Goal: Information Seeking & Learning: Understand process/instructions

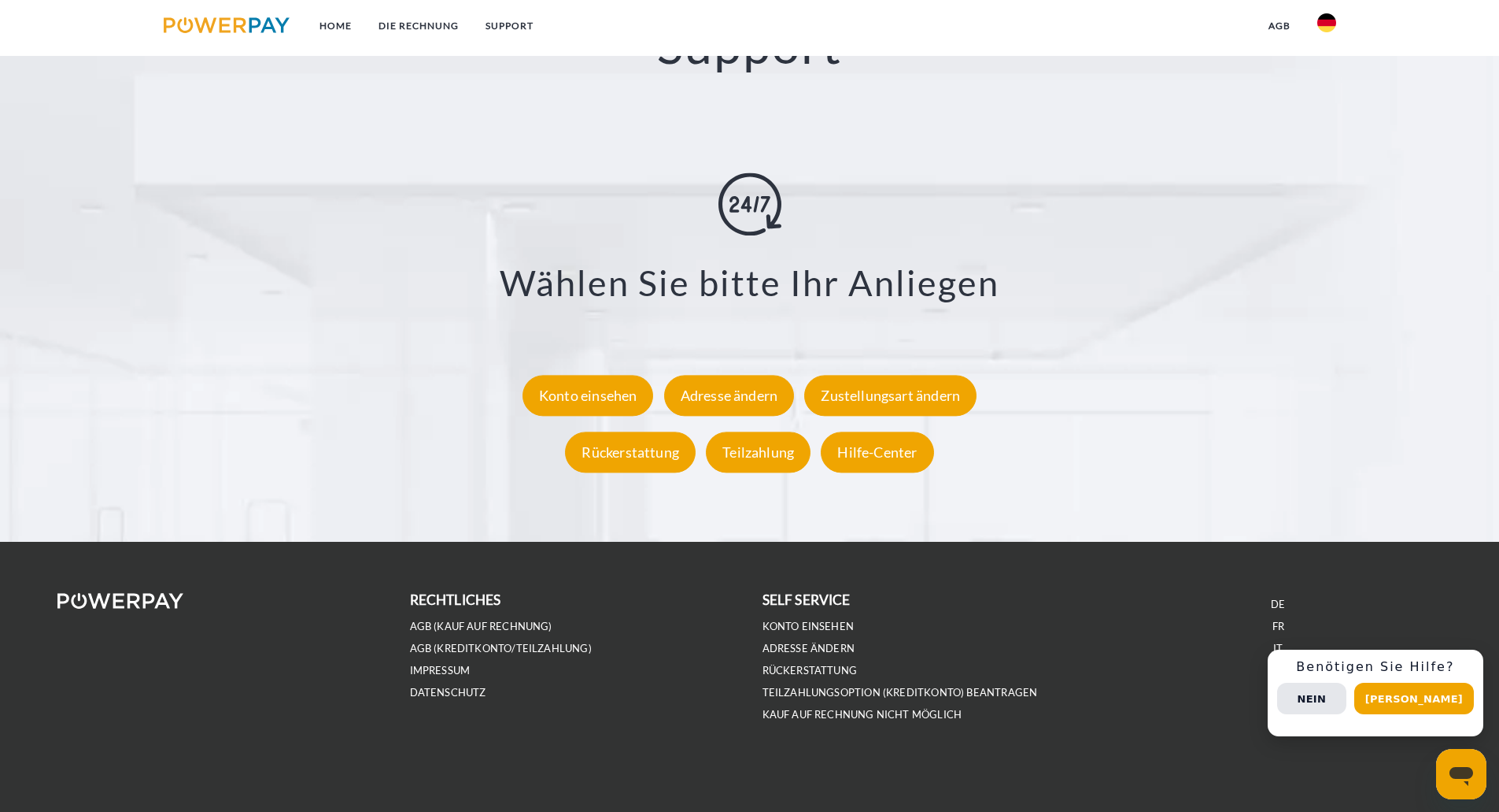
scroll to position [2845, 0]
click at [1279, 646] on link "IT" at bounding box center [1278, 648] width 10 height 14
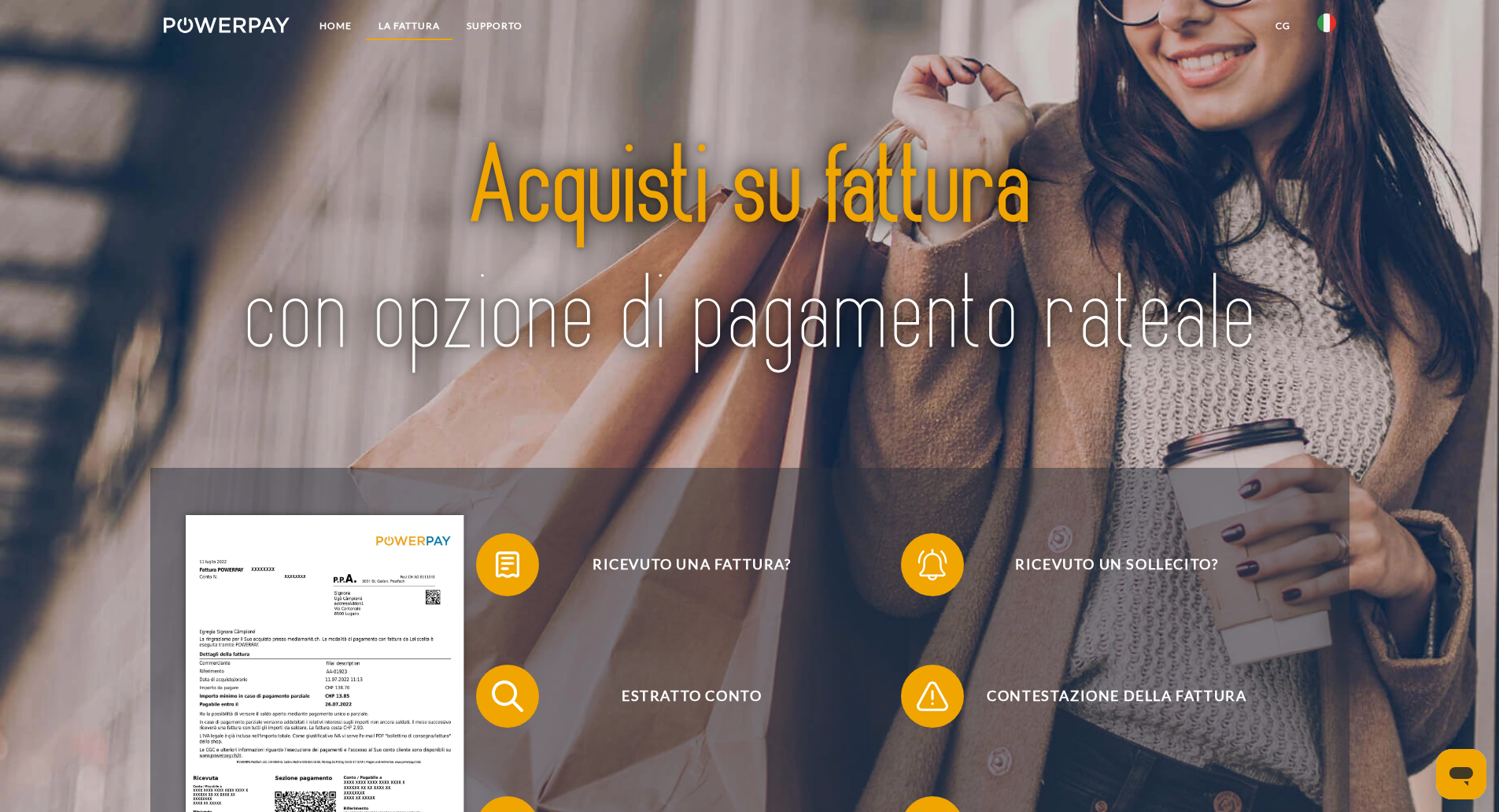
click at [400, 18] on link "LA FATTURA" at bounding box center [409, 25] width 88 height 28
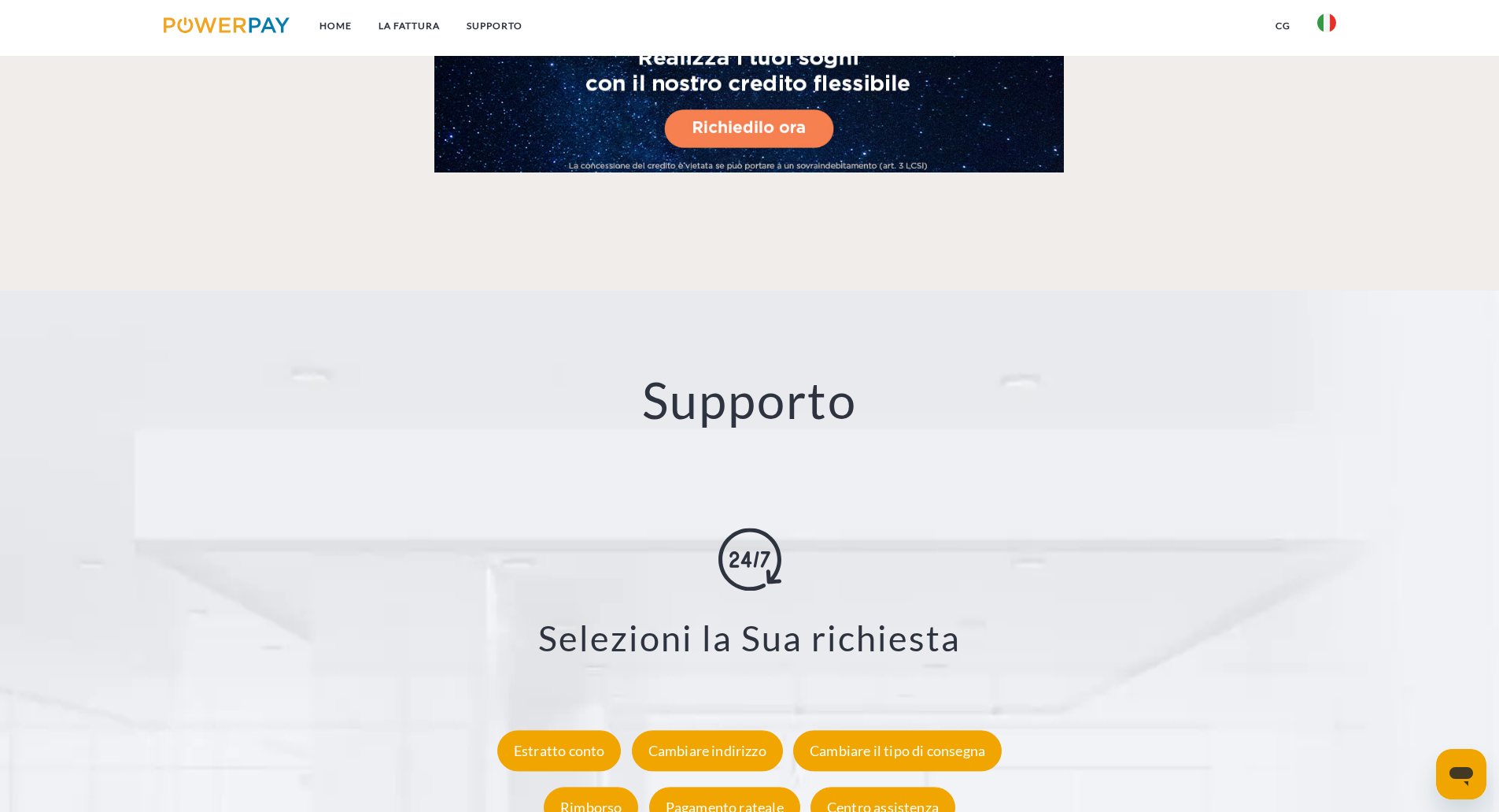
scroll to position [2699, 0]
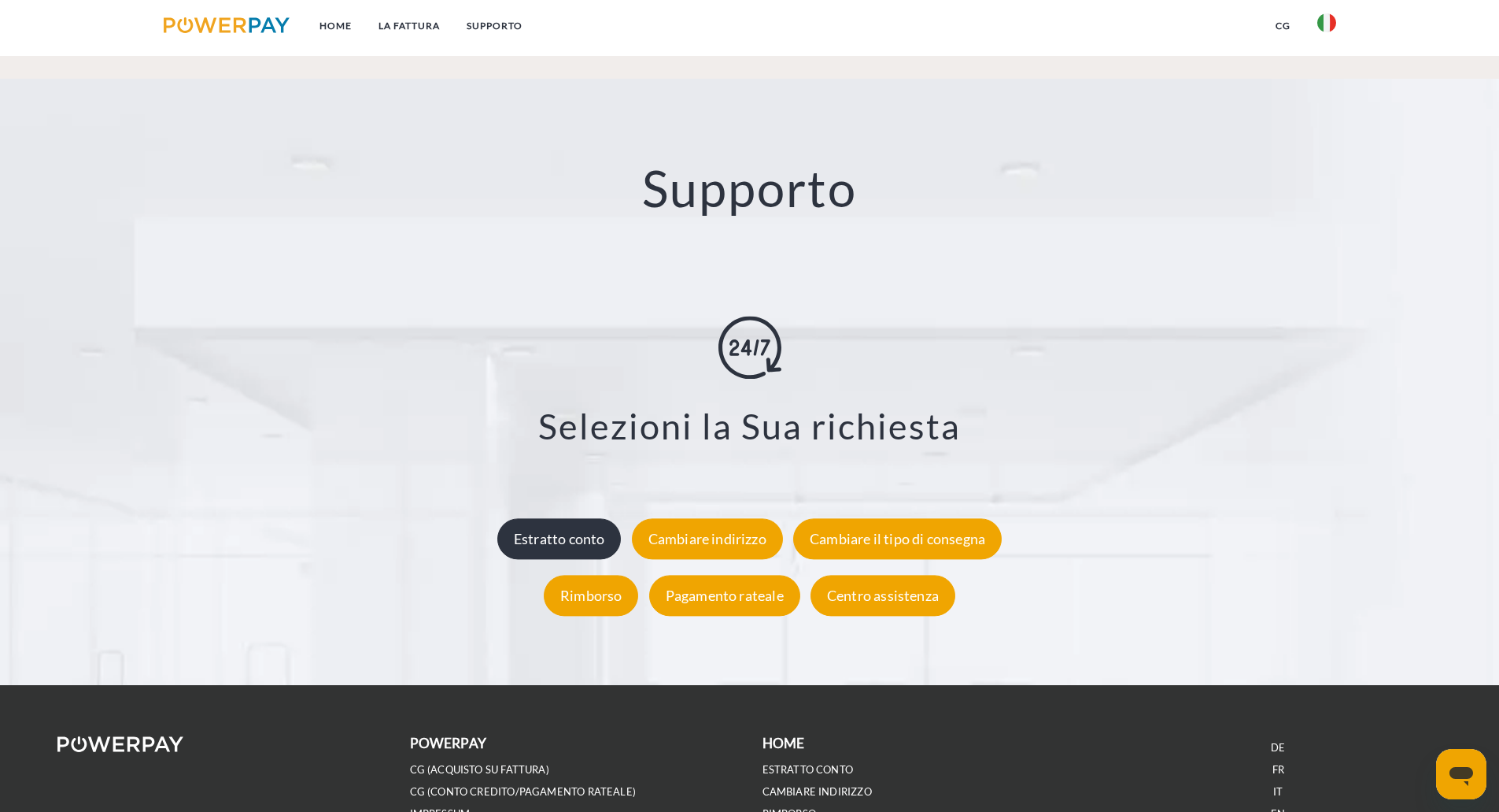
click at [575, 544] on div "Estratto conto" at bounding box center [559, 539] width 124 height 41
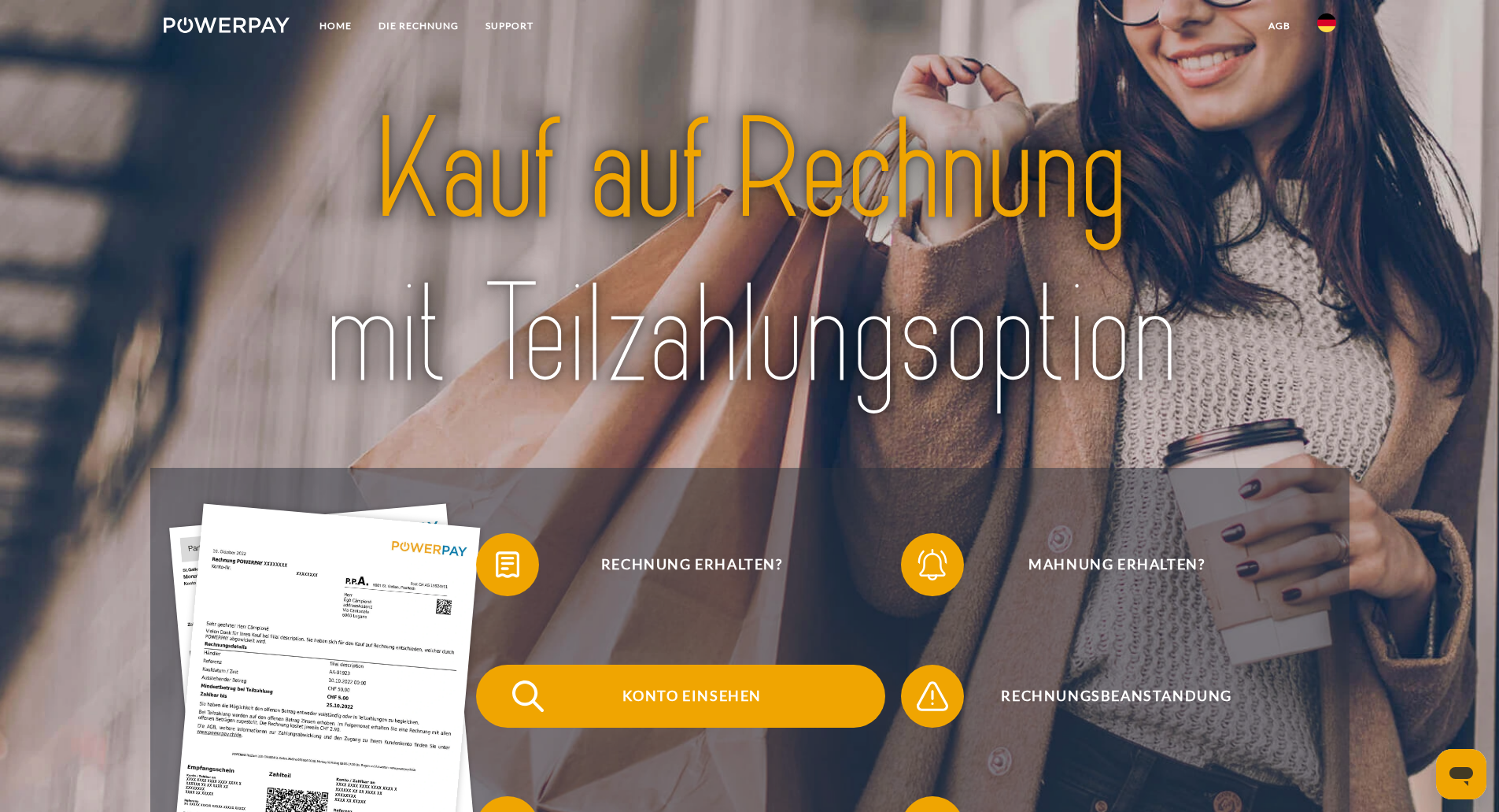
click at [666, 694] on span "Konto einsehen" at bounding box center [692, 696] width 386 height 63
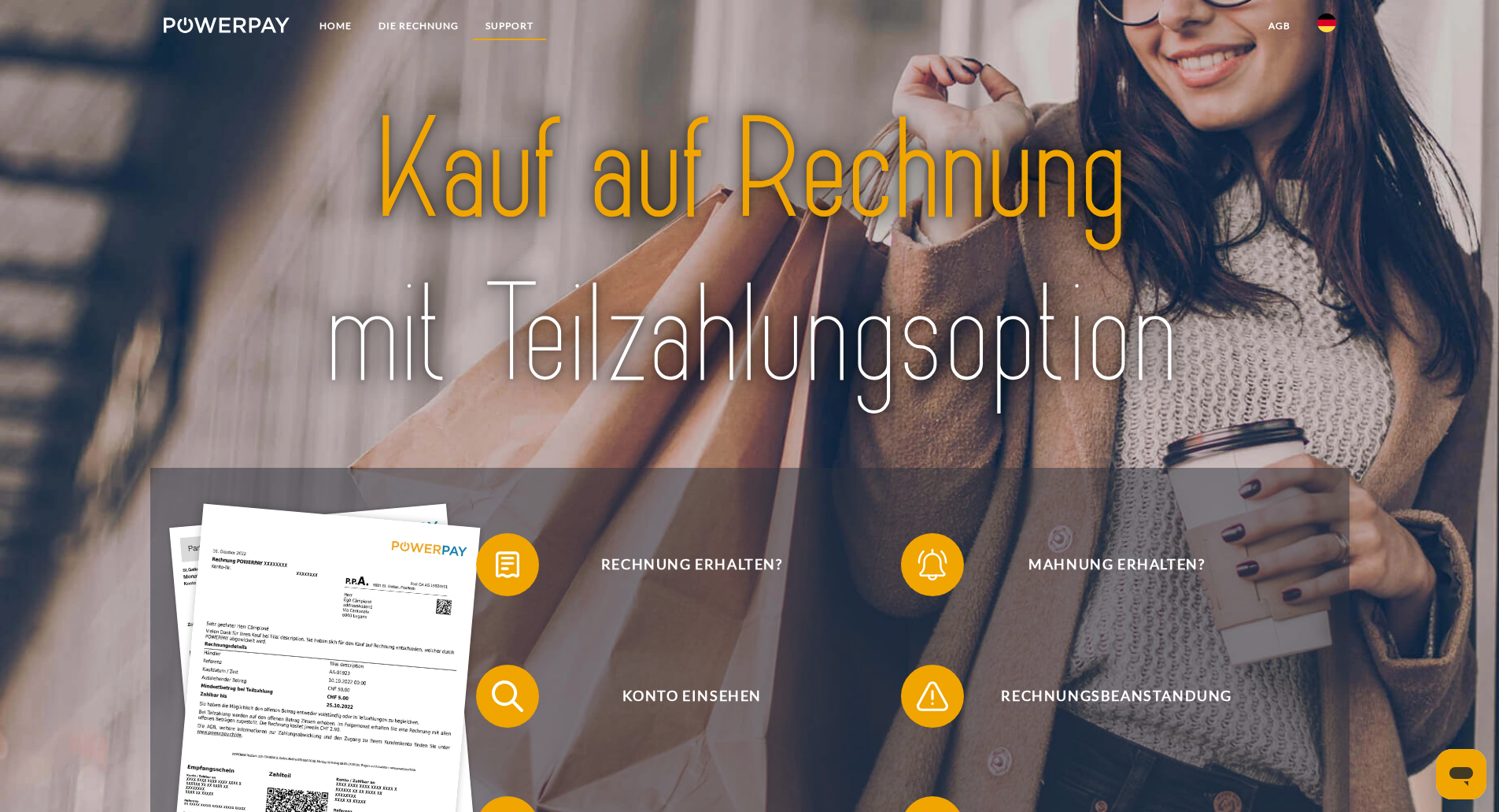
click at [506, 22] on link "SUPPORT" at bounding box center [509, 25] width 75 height 28
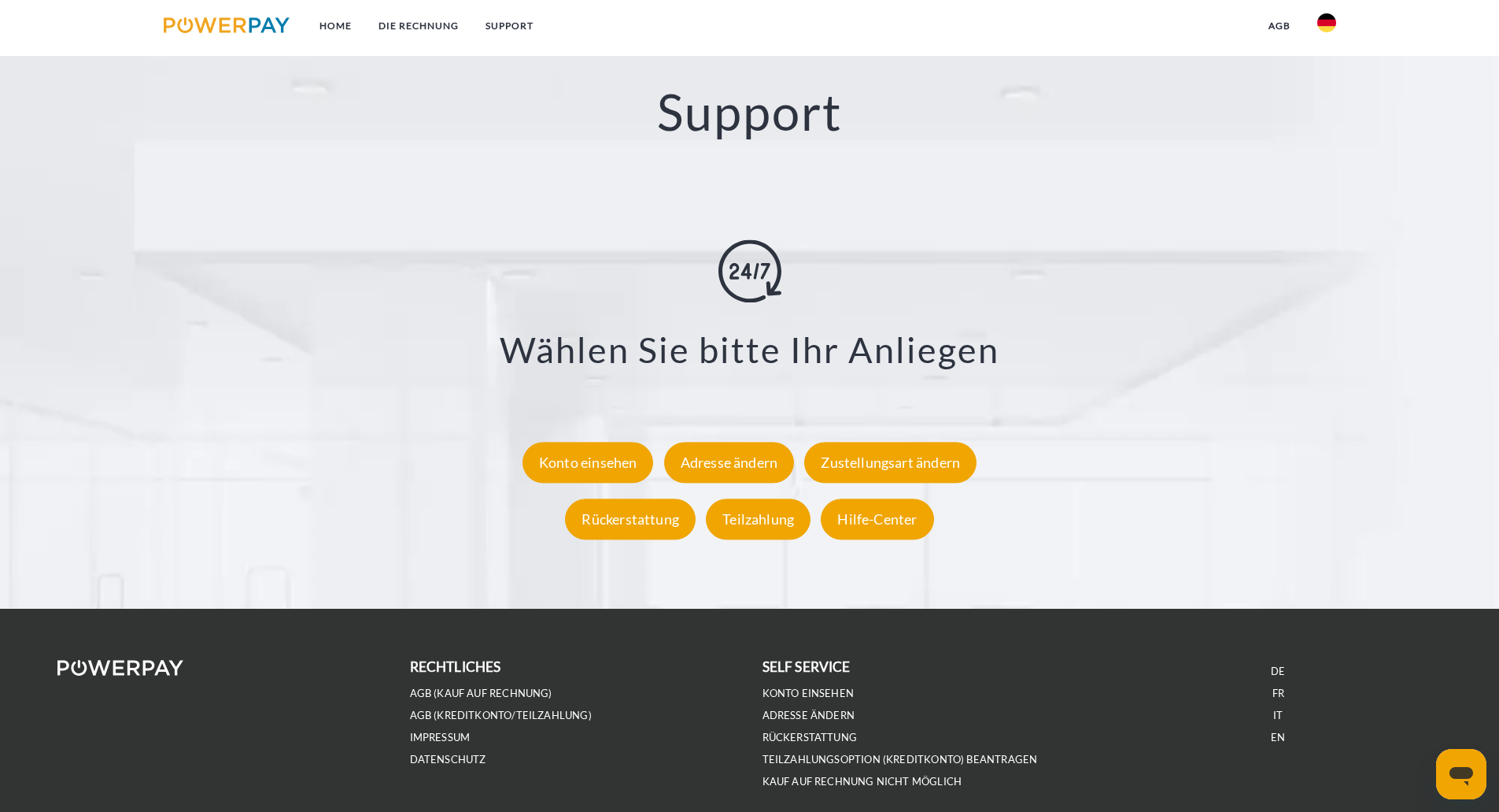
scroll to position [2780, 0]
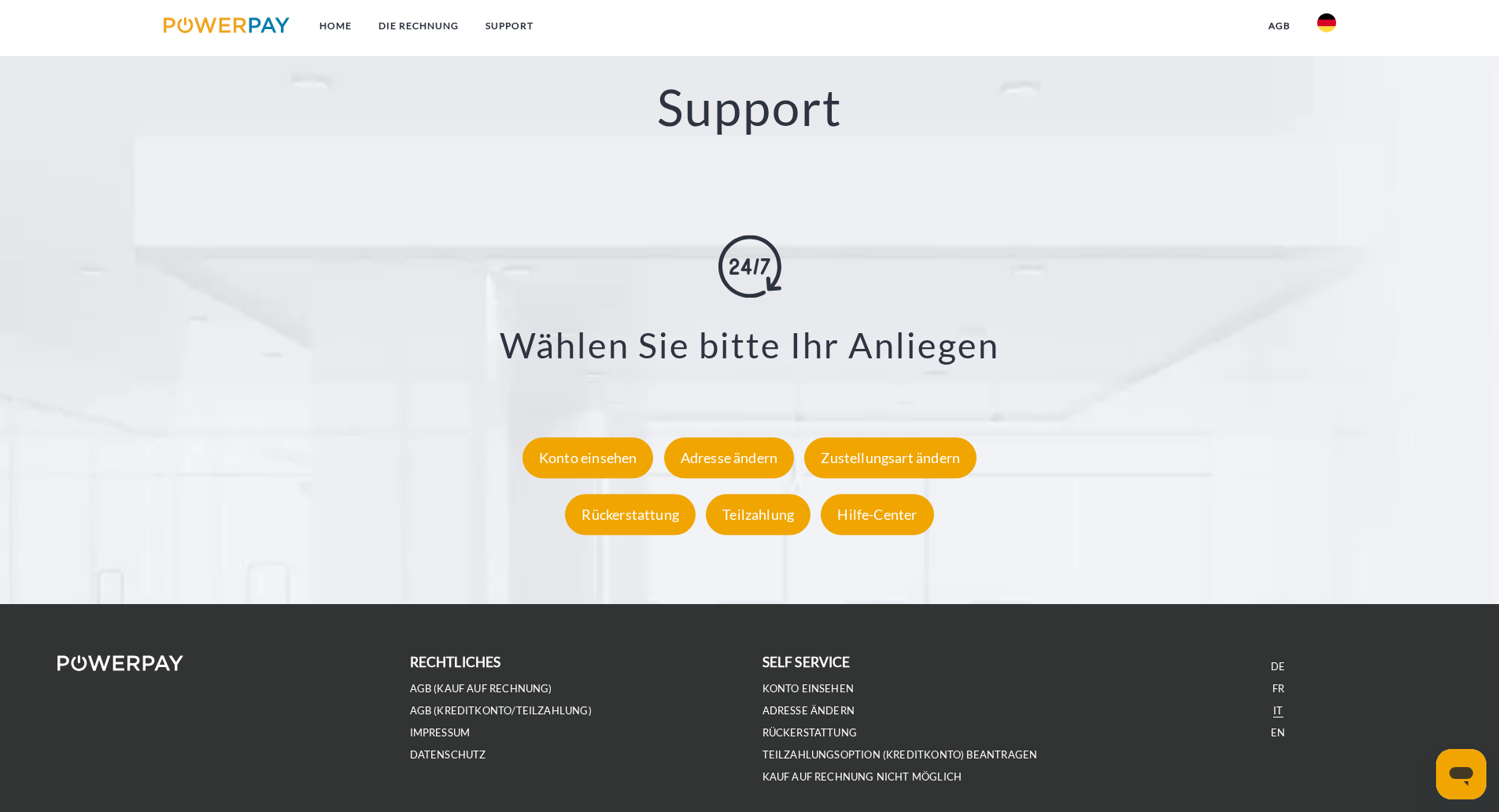
click at [1279, 713] on link "IT" at bounding box center [1278, 710] width 10 height 14
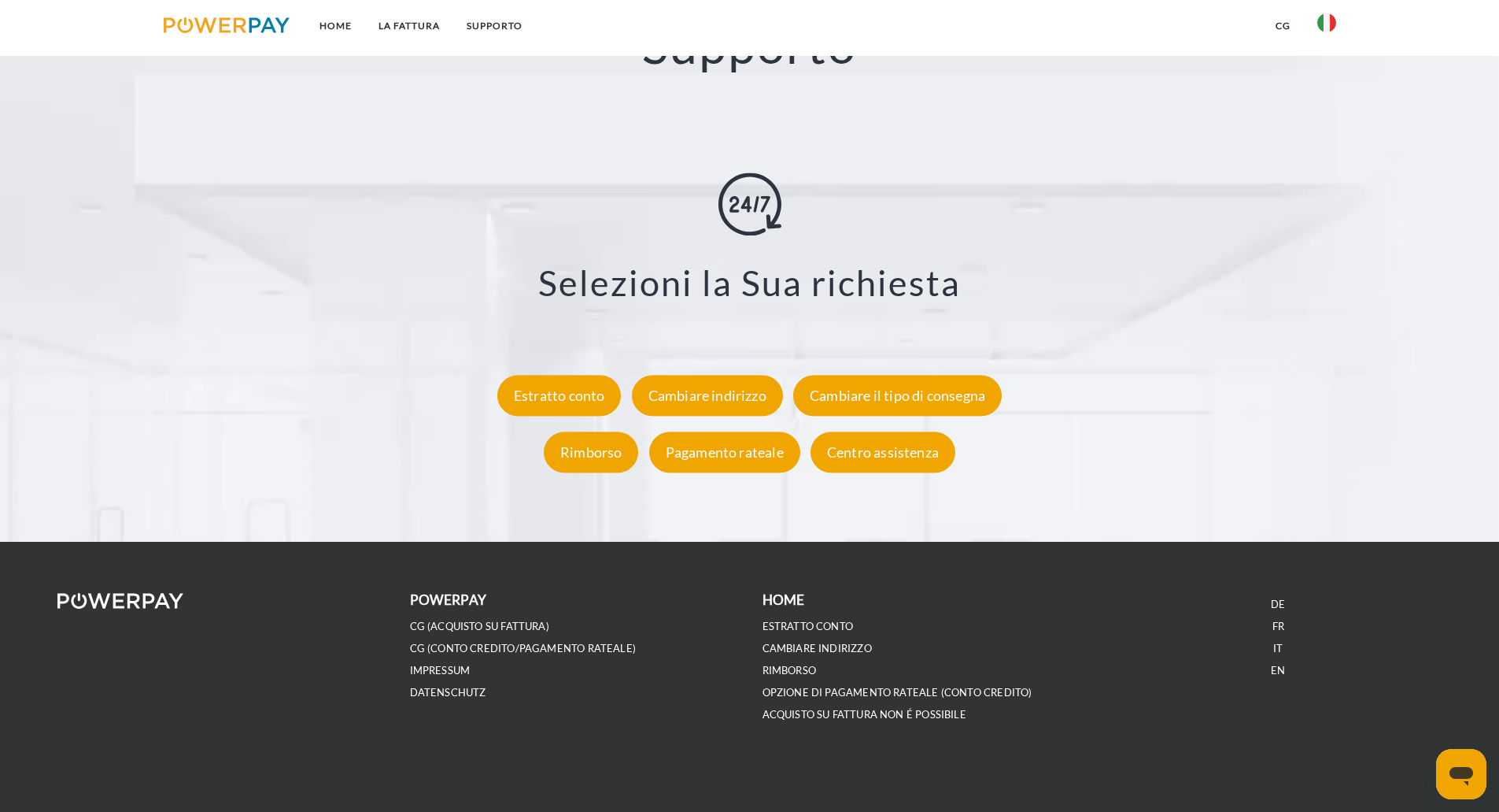
scroll to position [2845, 0]
click at [585, 392] on div "Estratto conto" at bounding box center [559, 395] width 124 height 41
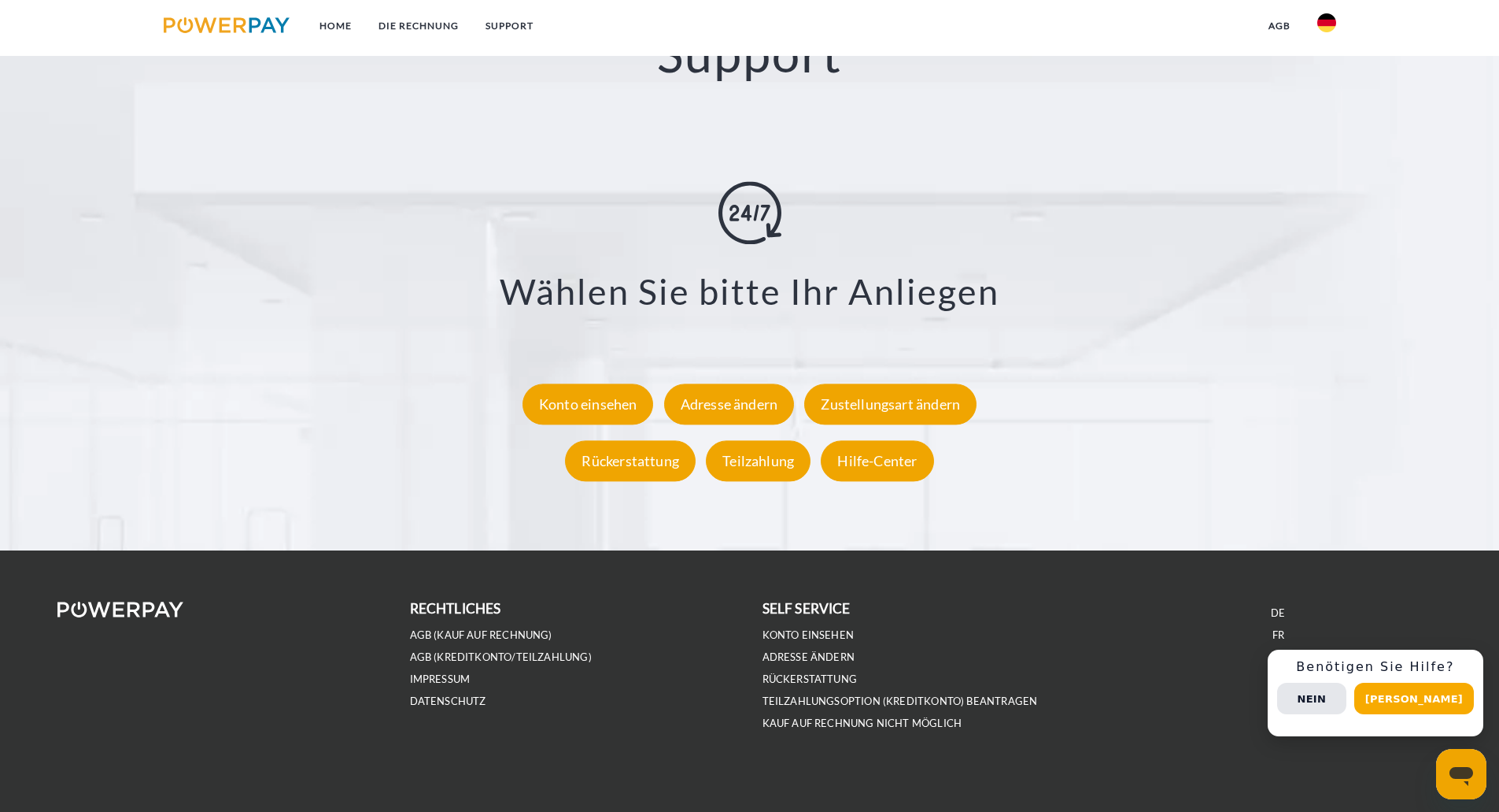
scroll to position [2845, 0]
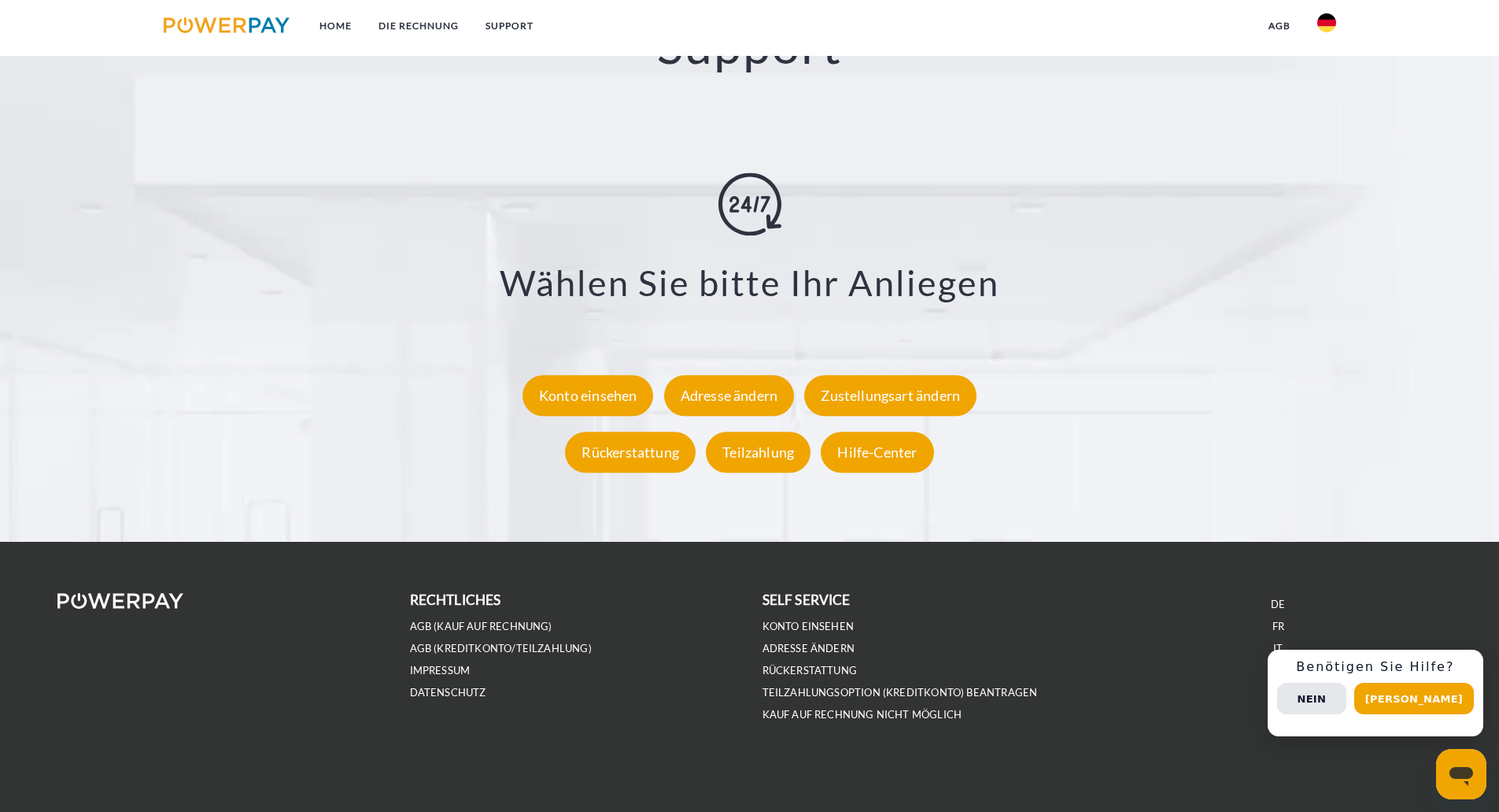
click at [1277, 645] on link "IT" at bounding box center [1278, 648] width 10 height 14
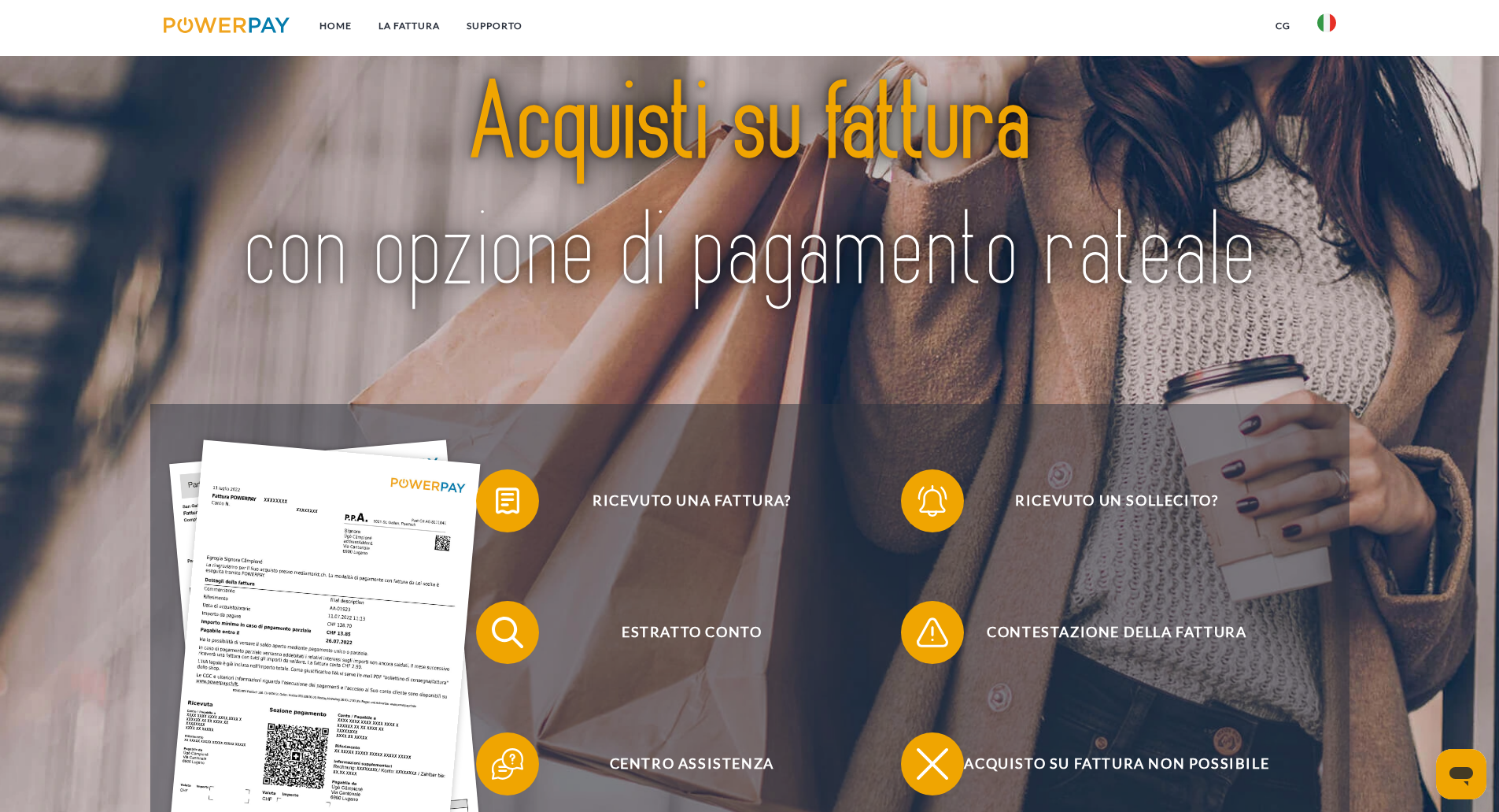
scroll to position [157, 0]
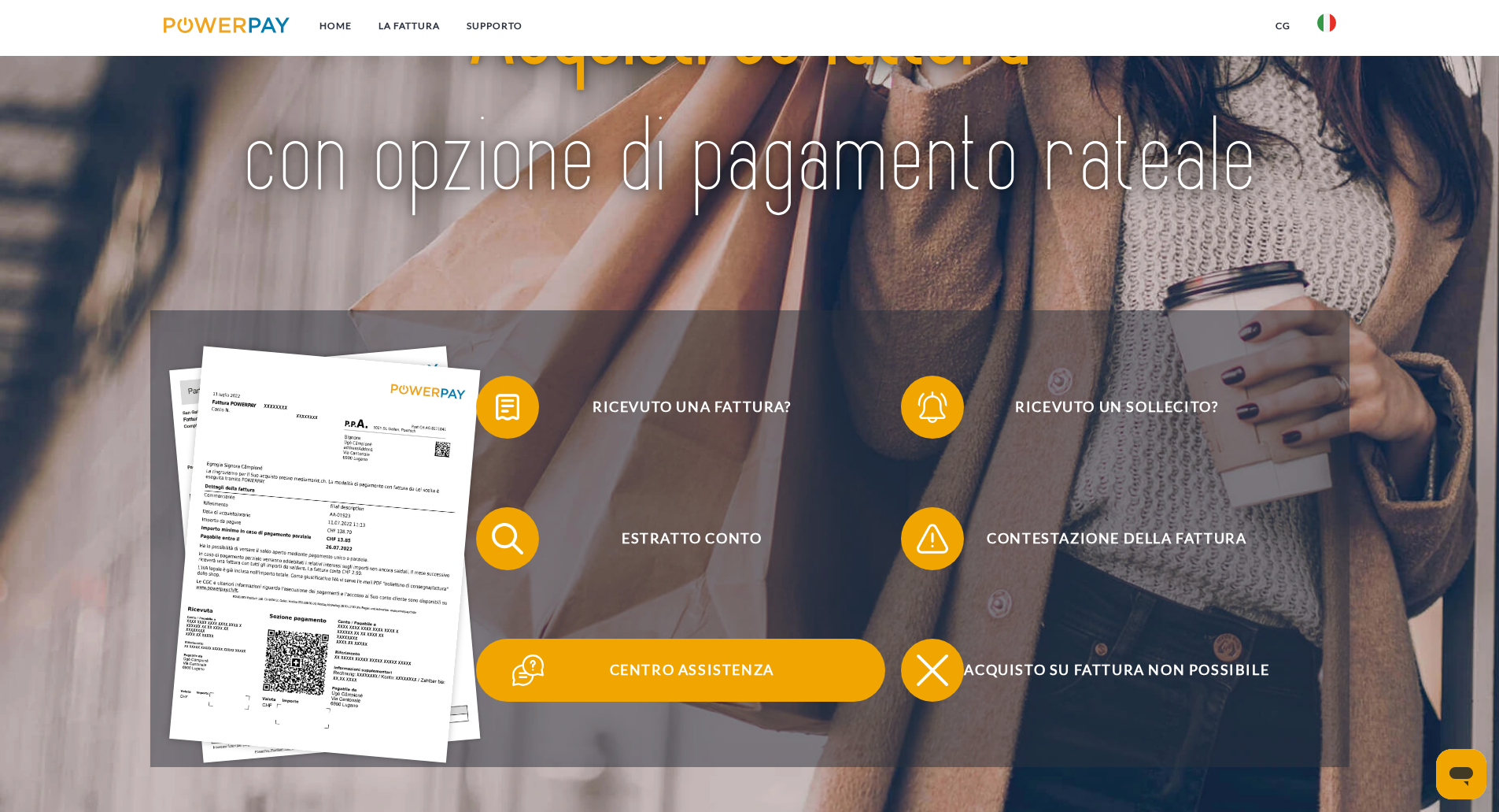
click at [692, 668] on span "Centro assistenza" at bounding box center [692, 670] width 386 height 63
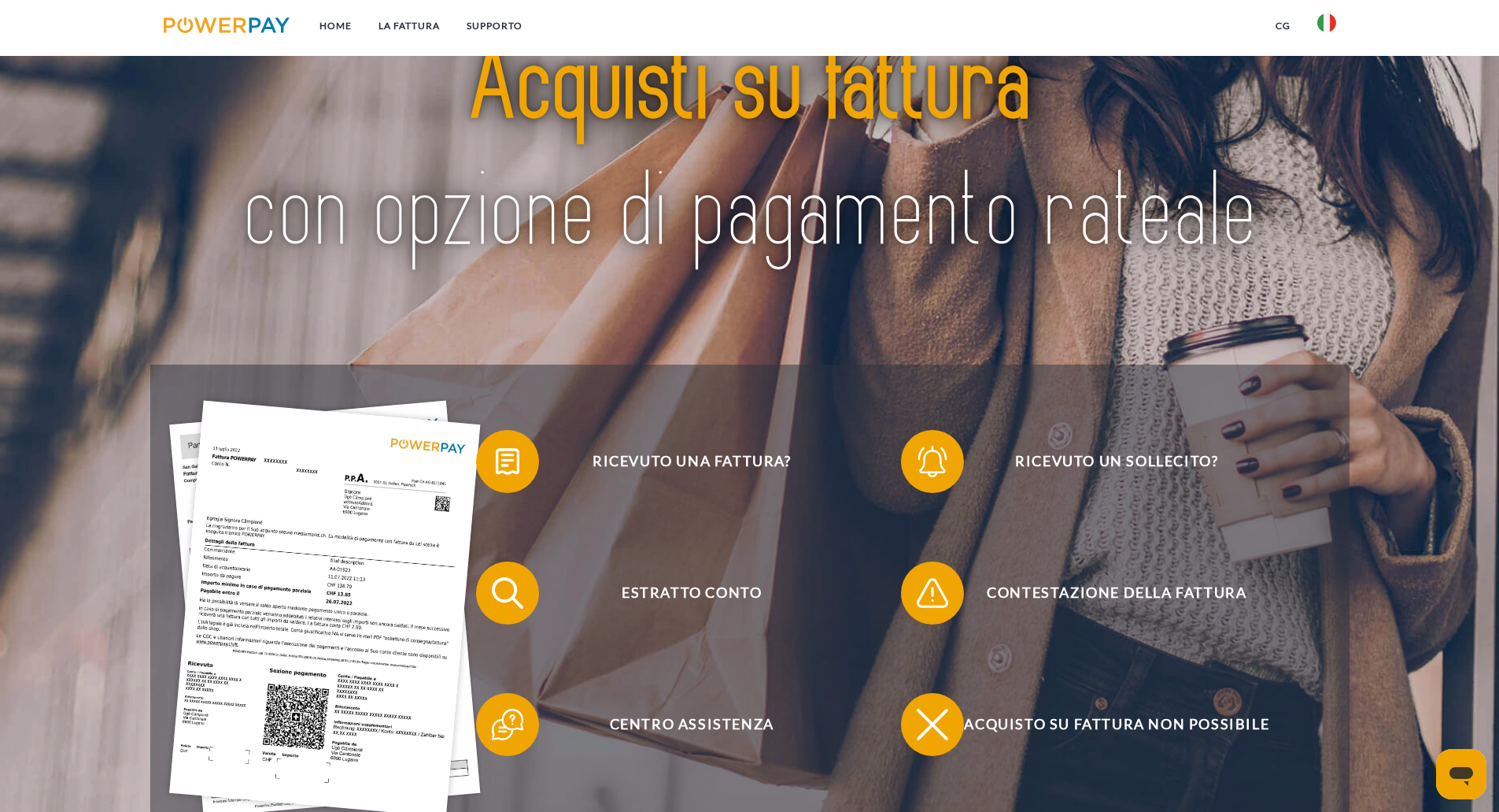
scroll to position [0, 0]
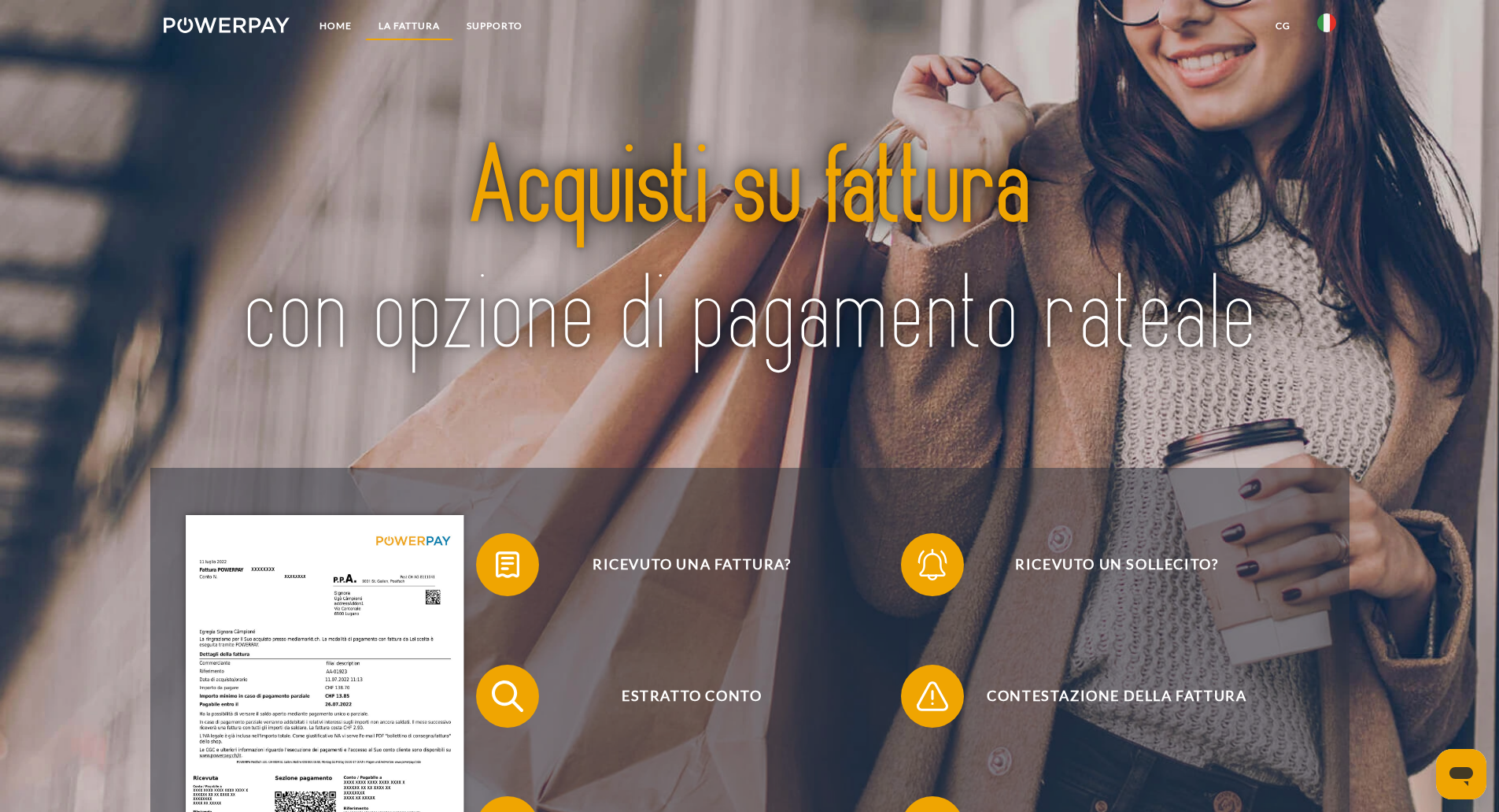
click at [420, 18] on link "LA FATTURA" at bounding box center [409, 25] width 88 height 28
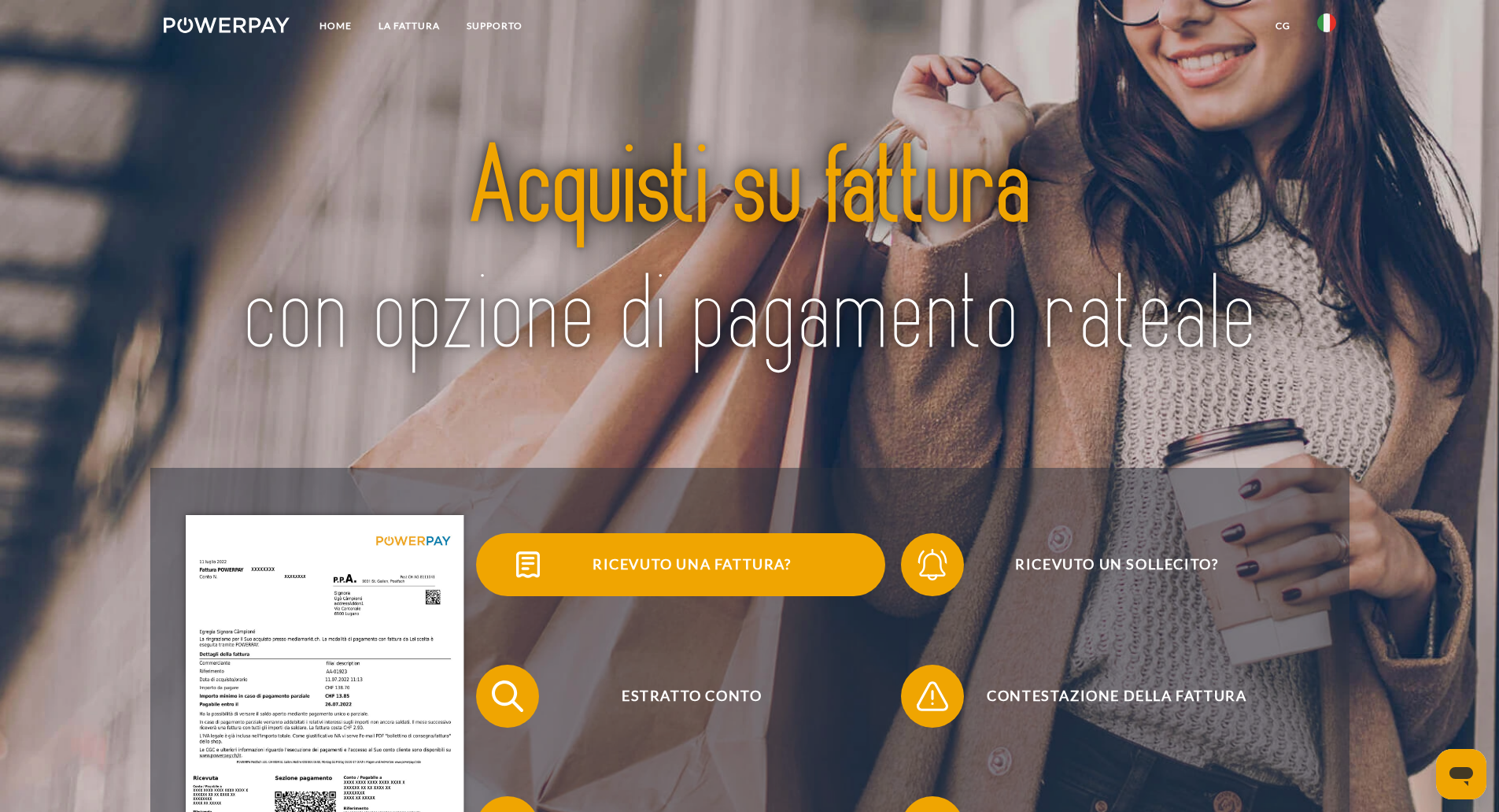
click at [642, 568] on span "Ricevuto una fattura?" at bounding box center [692, 564] width 386 height 63
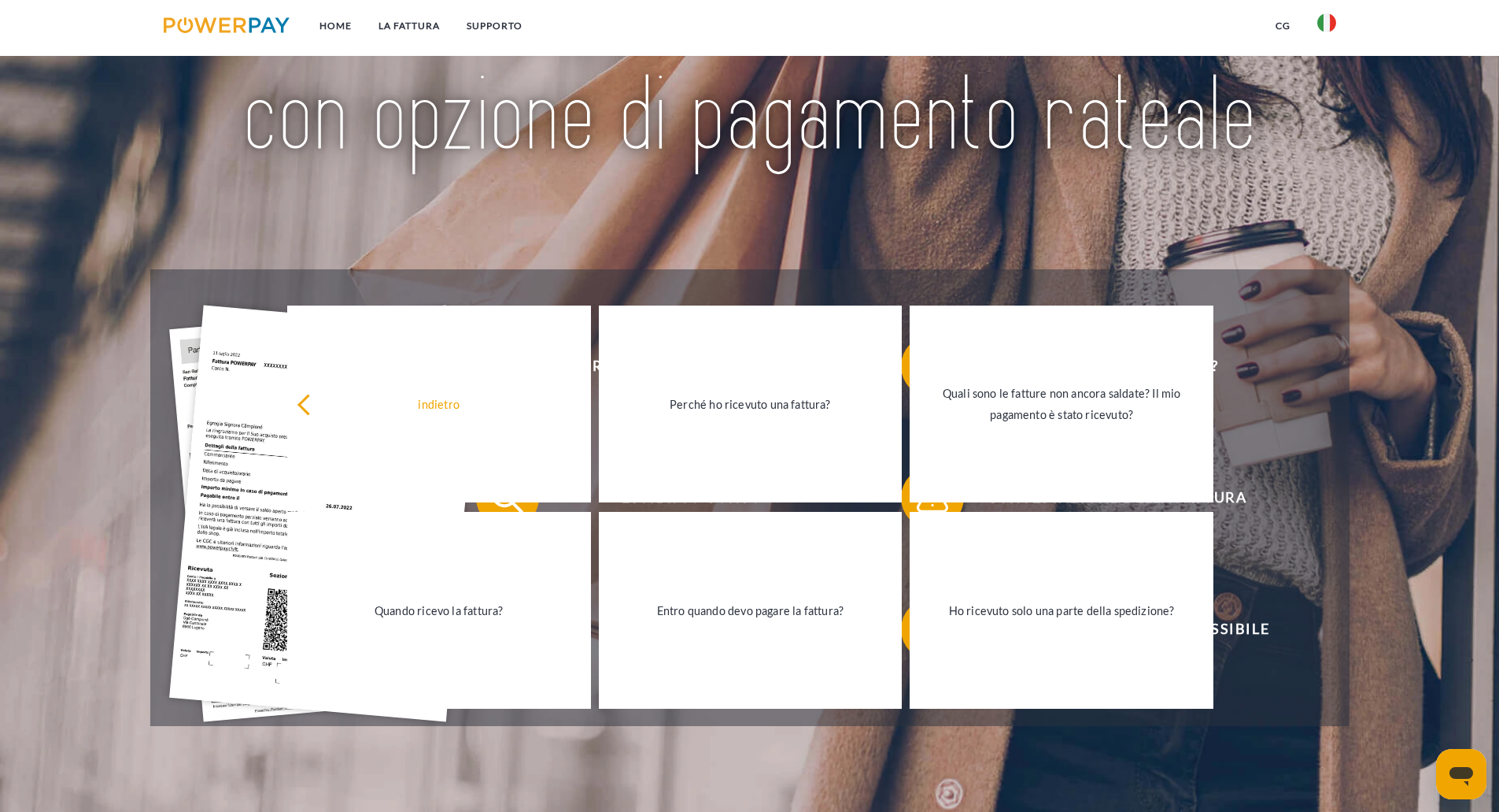
scroll to position [236, 0]
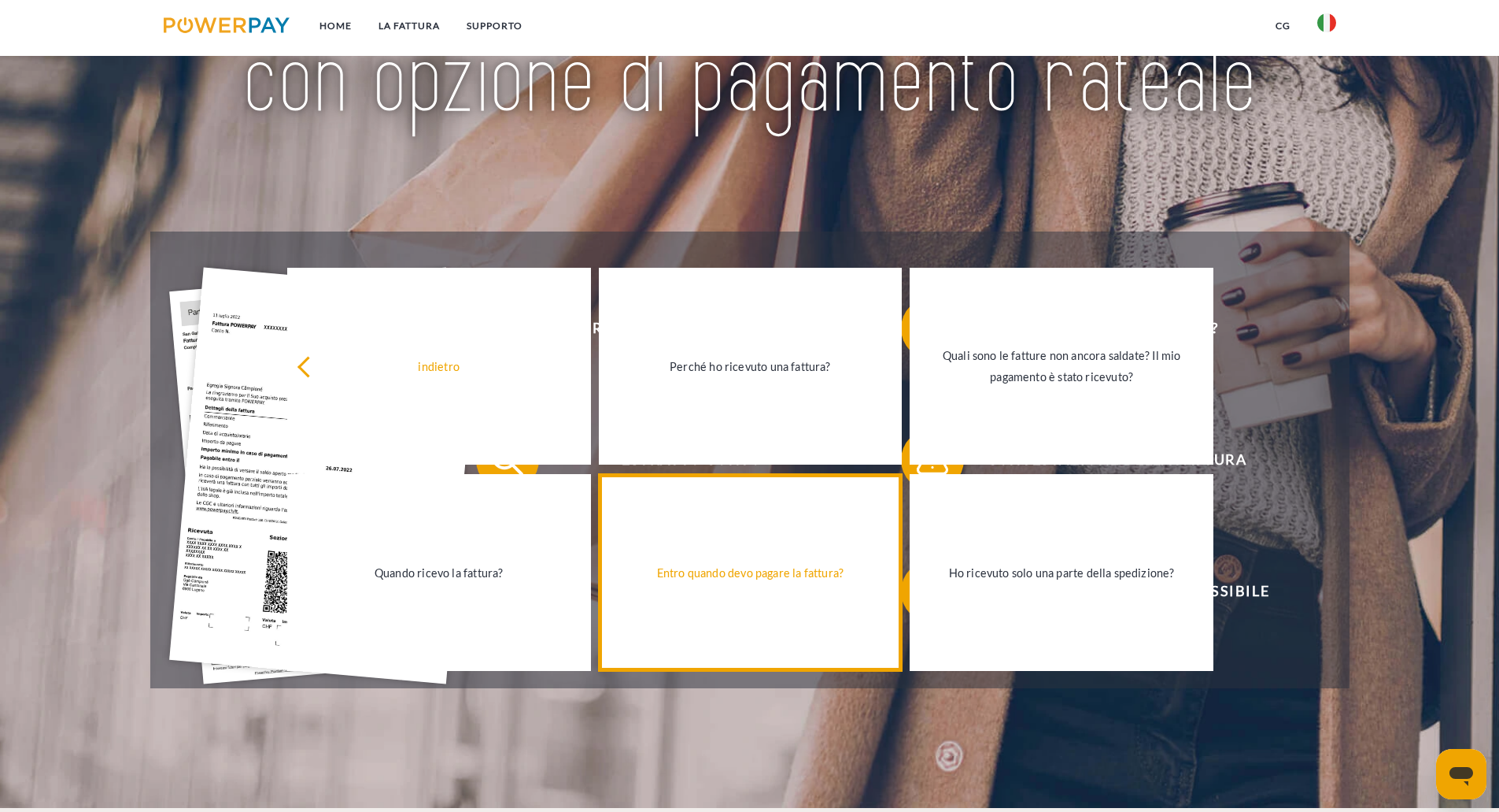
click at [673, 577] on div "Entro quando devo pagare la fattura?" at bounding box center [751, 572] width 285 height 21
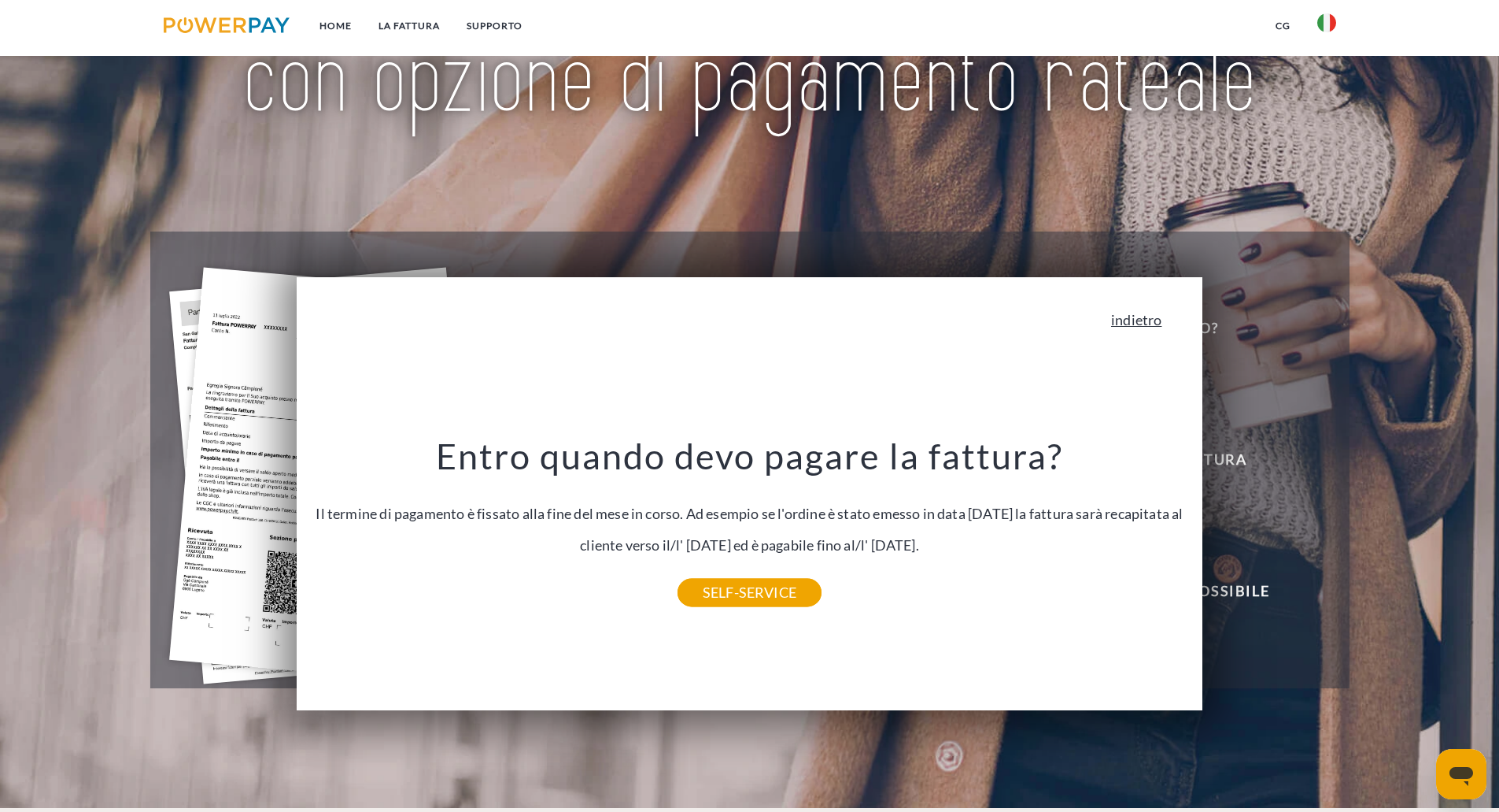
click at [1139, 318] on link "indietro" at bounding box center [1137, 319] width 50 height 15
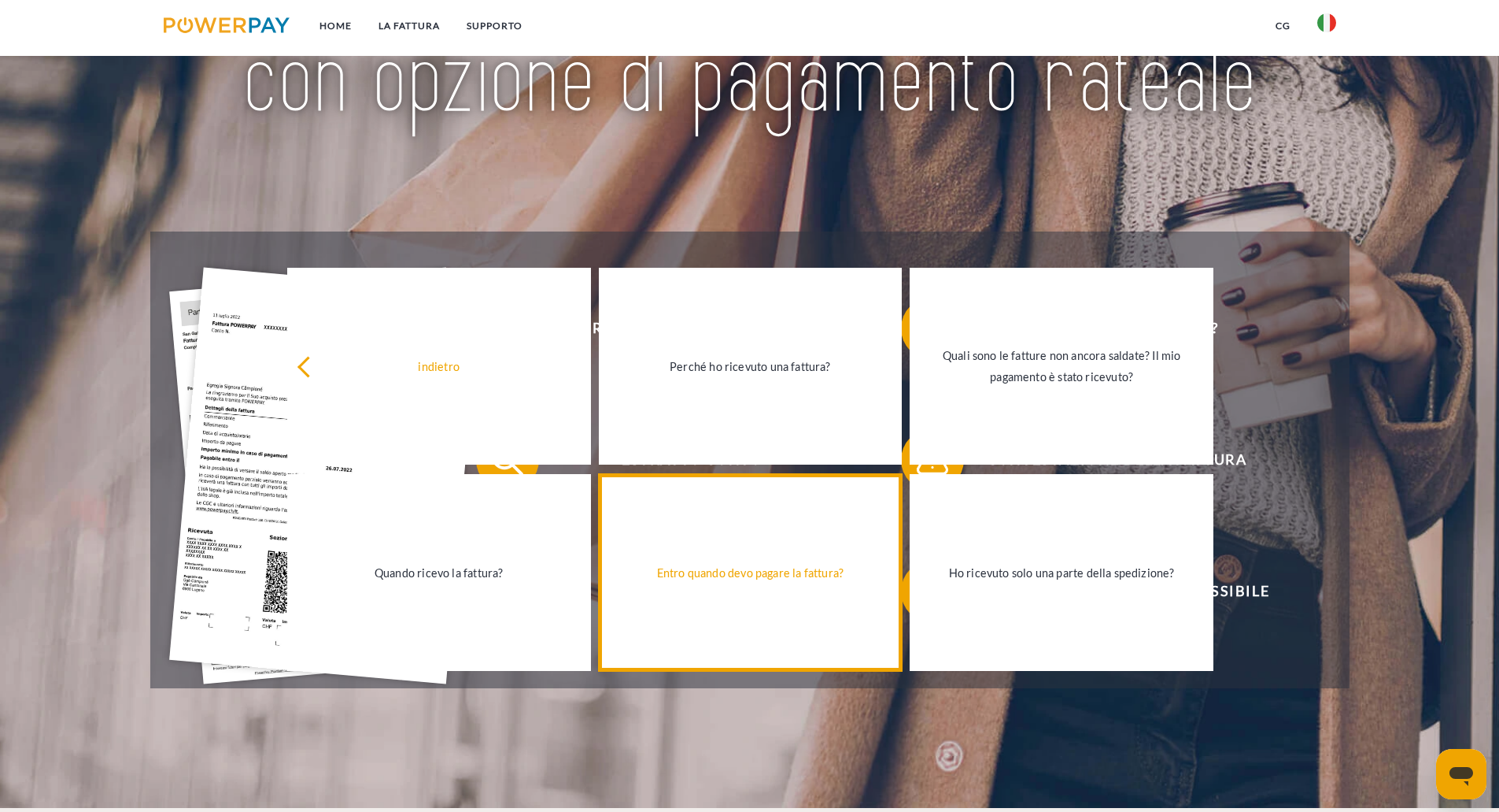
click at [762, 578] on div "Entro quando devo pagare la fattura?" at bounding box center [751, 572] width 285 height 21
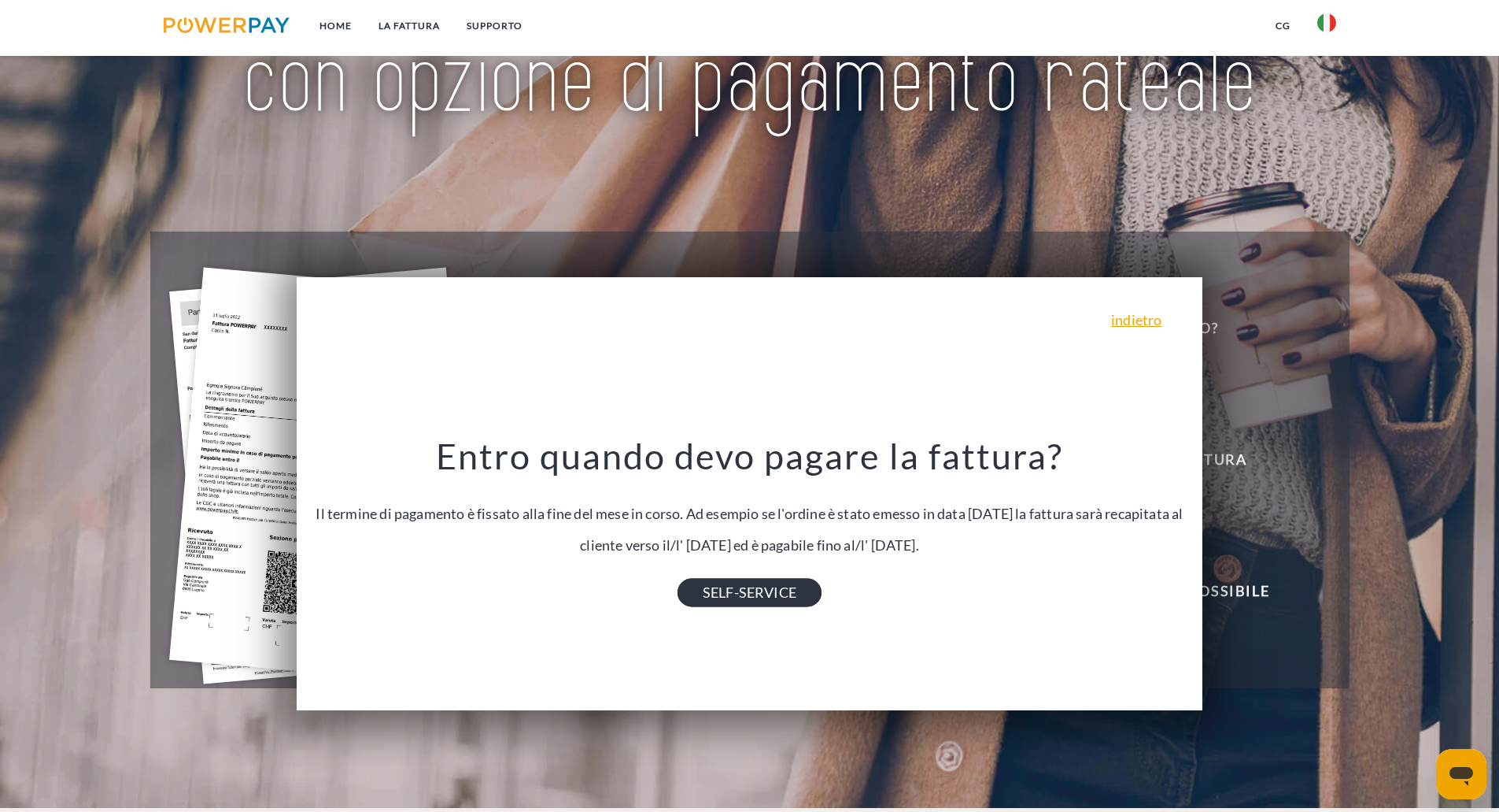
click at [753, 599] on link "SELF-SERVICE" at bounding box center [749, 592] width 144 height 28
